Goal: Transaction & Acquisition: Download file/media

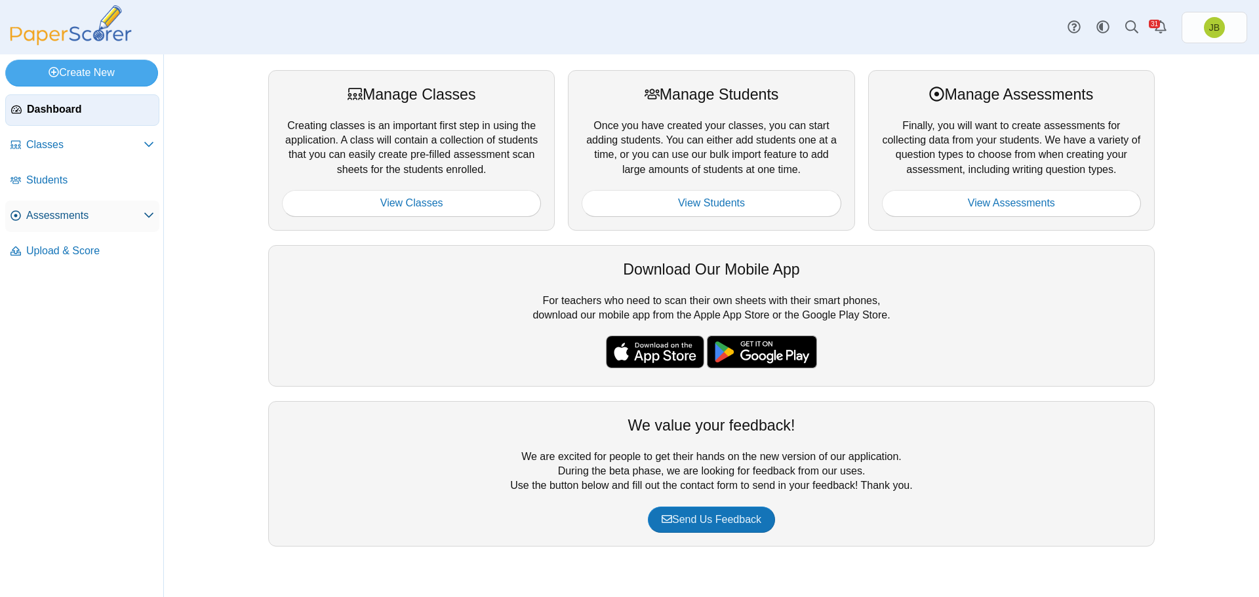
click at [66, 227] on link "Assessments" at bounding box center [82, 216] width 154 height 31
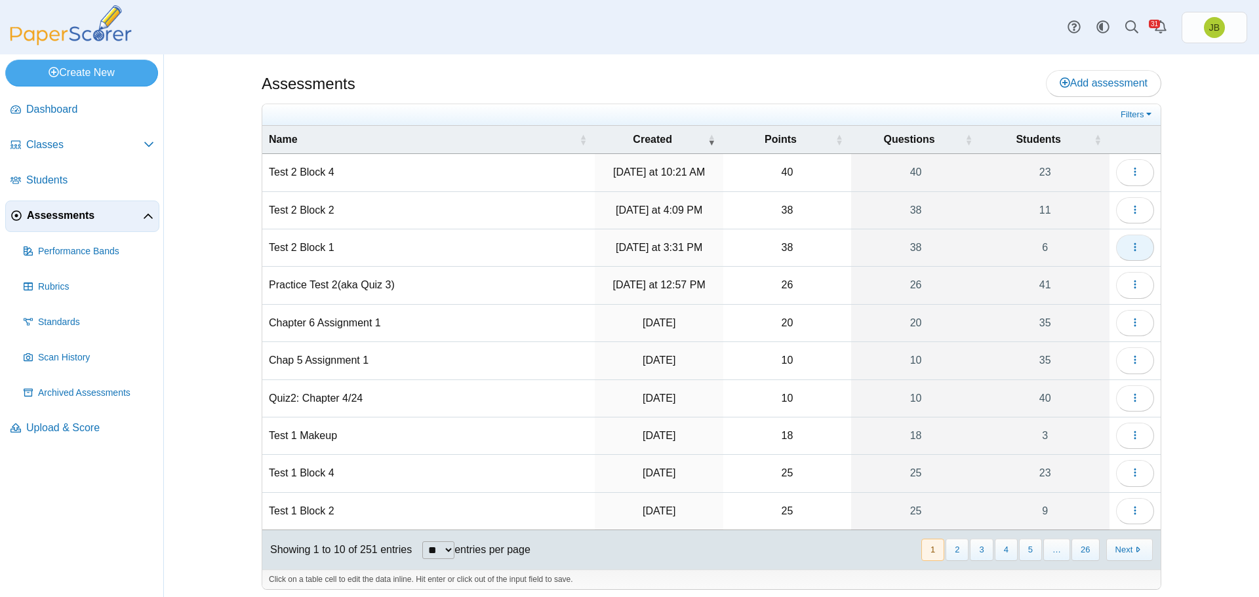
click at [1130, 247] on icon "button" at bounding box center [1135, 247] width 10 height 10
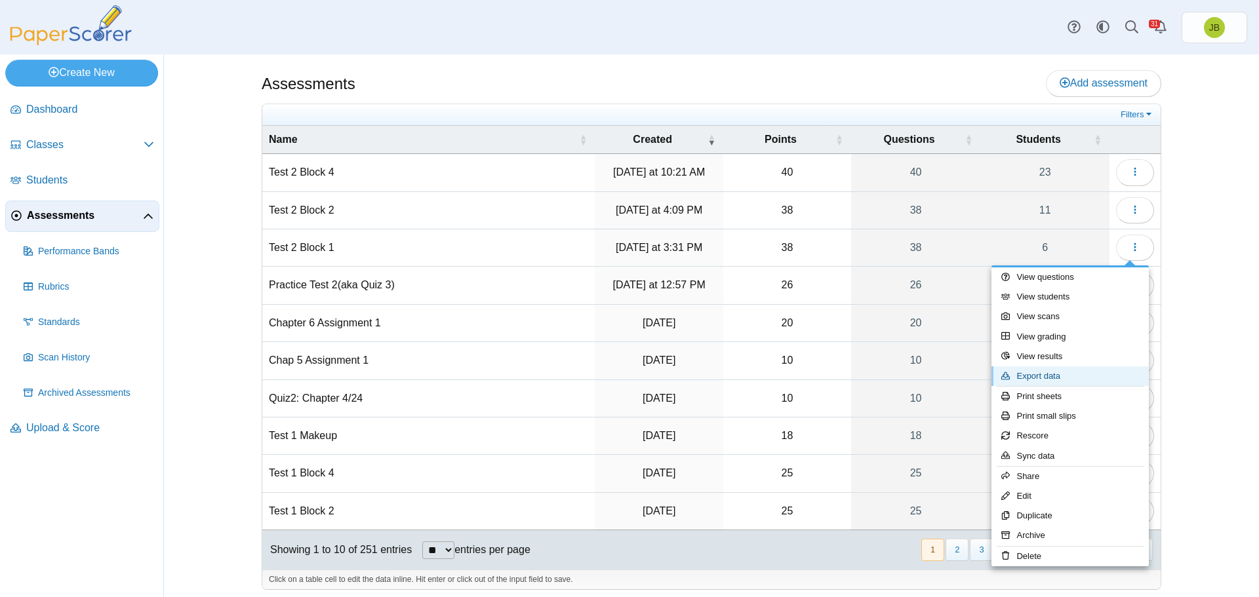
click at [1043, 379] on link "Export data" at bounding box center [1069, 376] width 157 height 20
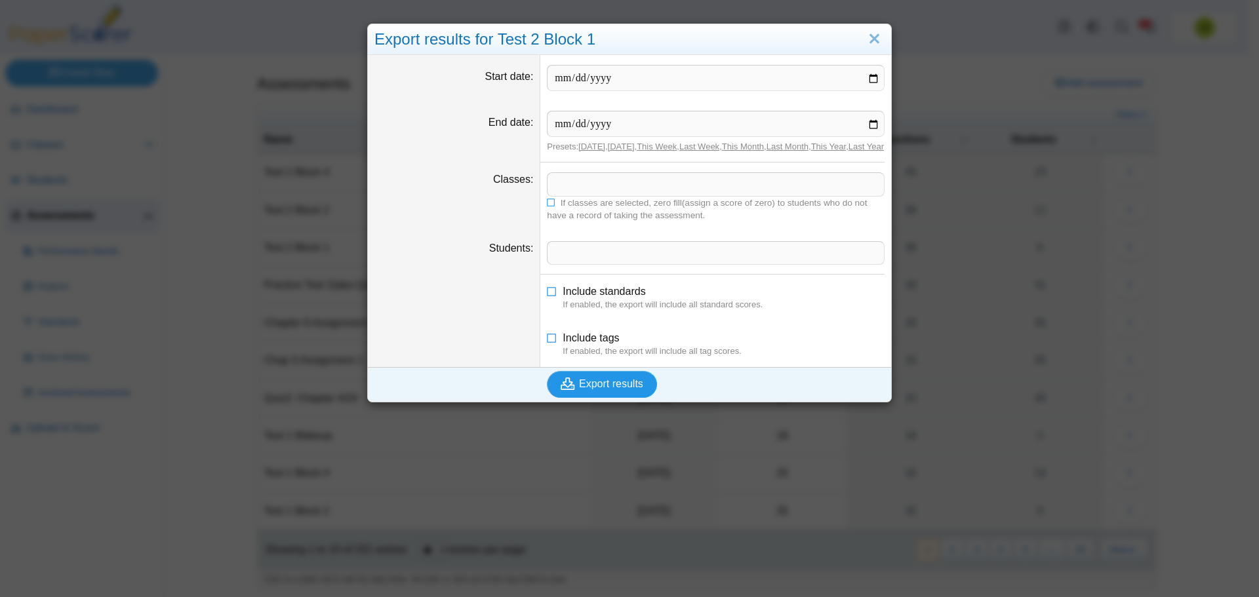
click at [612, 397] on button "Export results" at bounding box center [602, 384] width 110 height 26
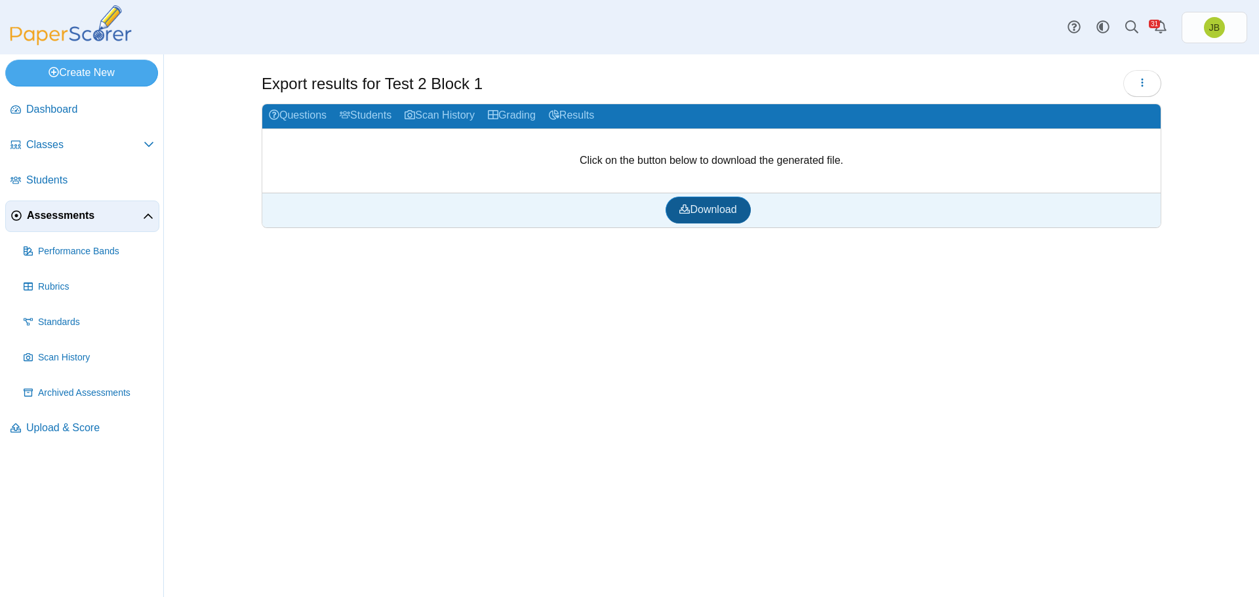
click at [709, 208] on span "Download" at bounding box center [707, 209] width 57 height 11
click at [52, 217] on span "Assessments" at bounding box center [85, 215] width 116 height 14
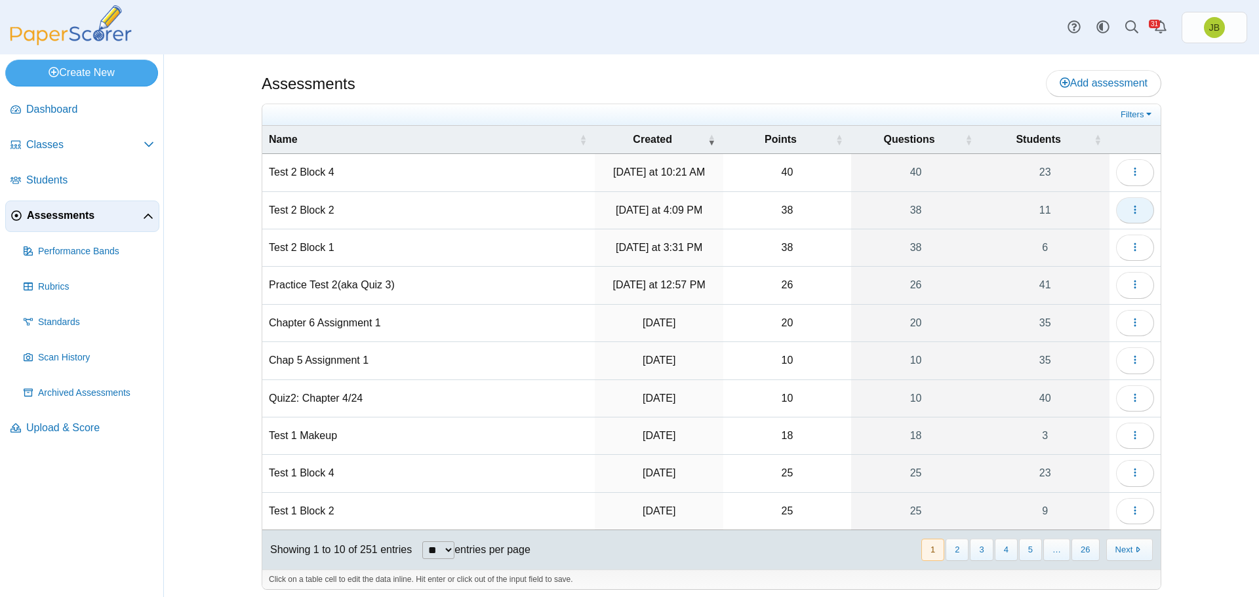
click at [1131, 210] on icon "button" at bounding box center [1135, 210] width 10 height 10
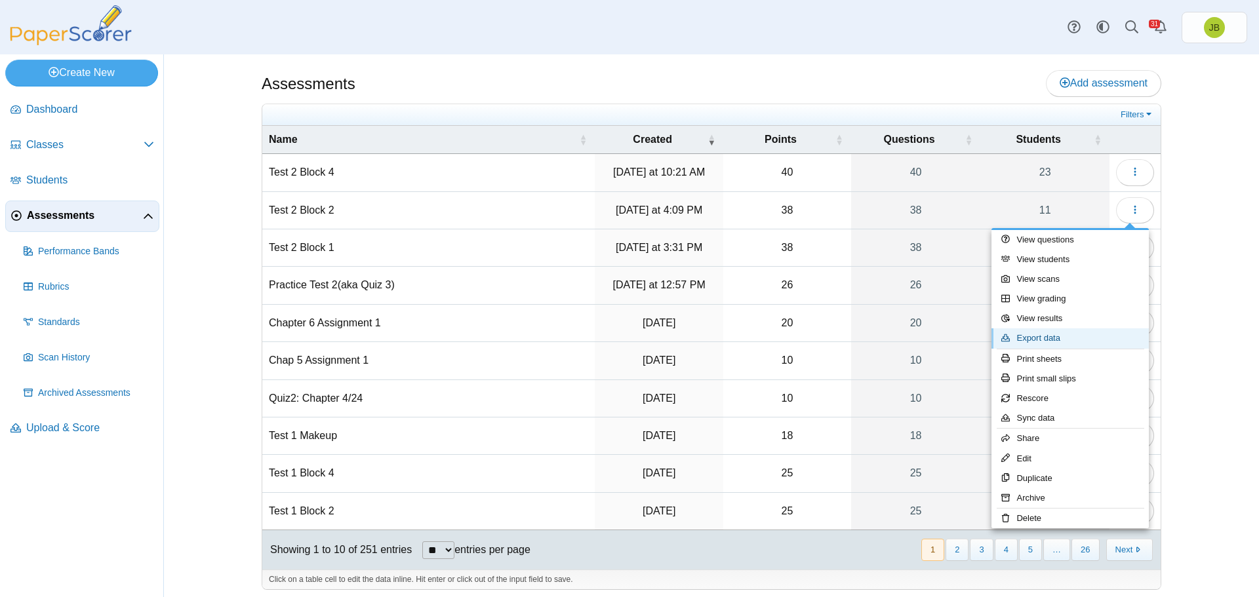
click at [1055, 341] on link "Export data" at bounding box center [1069, 338] width 157 height 20
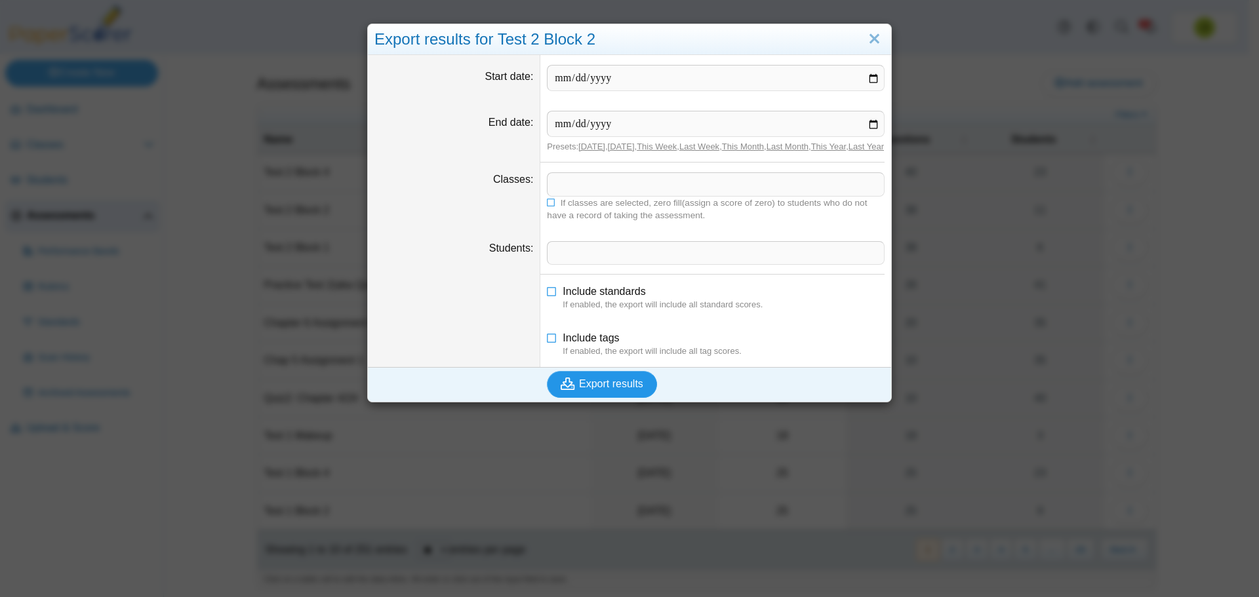
drag, startPoint x: 614, startPoint y: 395, endPoint x: 604, endPoint y: 395, distance: 9.8
click at [612, 389] on span "Export results" at bounding box center [611, 383] width 64 height 11
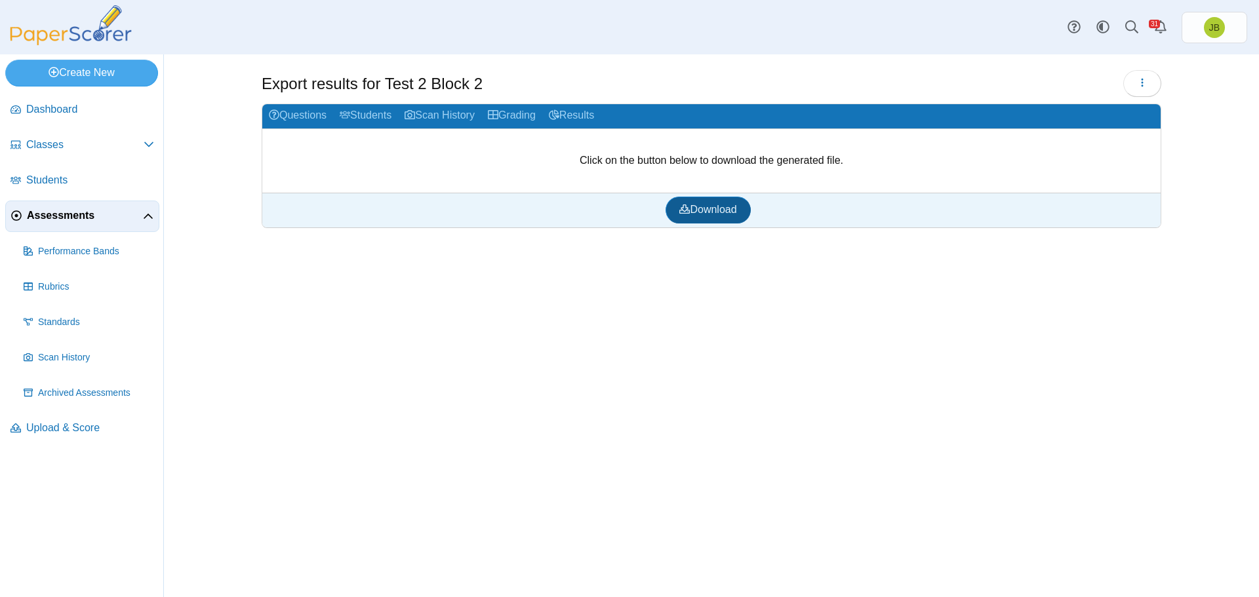
click at [710, 210] on span "Download" at bounding box center [707, 209] width 57 height 11
